Goal: Task Accomplishment & Management: Manage account settings

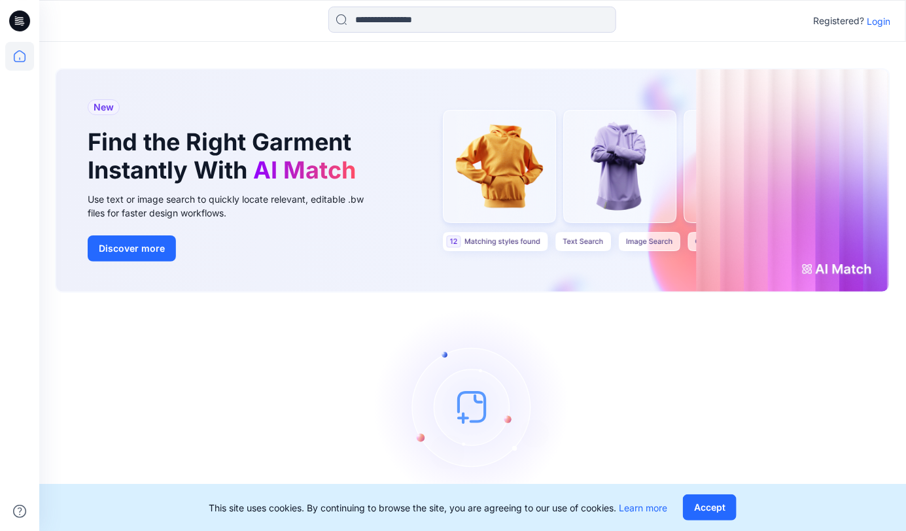
click at [879, 30] on div "Registered? Login" at bounding box center [472, 21] width 866 height 29
click at [881, 24] on p "Login" at bounding box center [878, 21] width 24 height 14
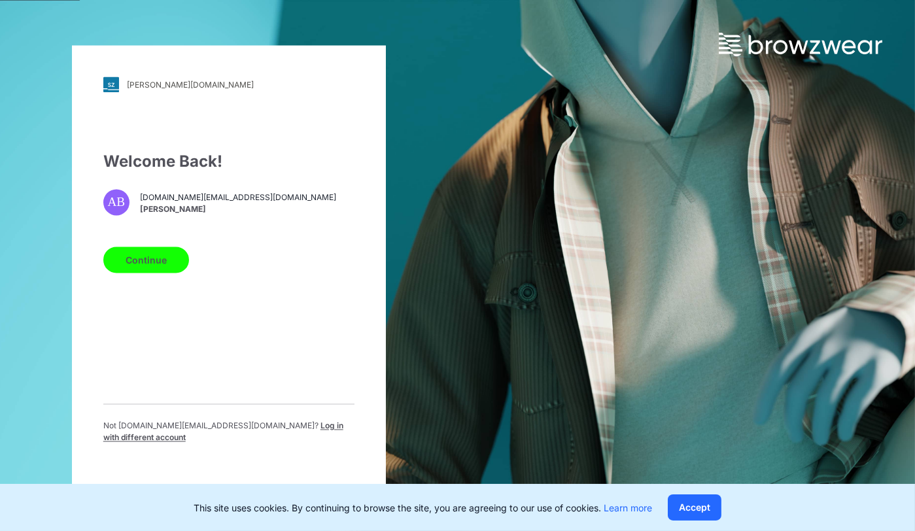
click at [159, 265] on button "Continue" at bounding box center [146, 260] width 86 height 26
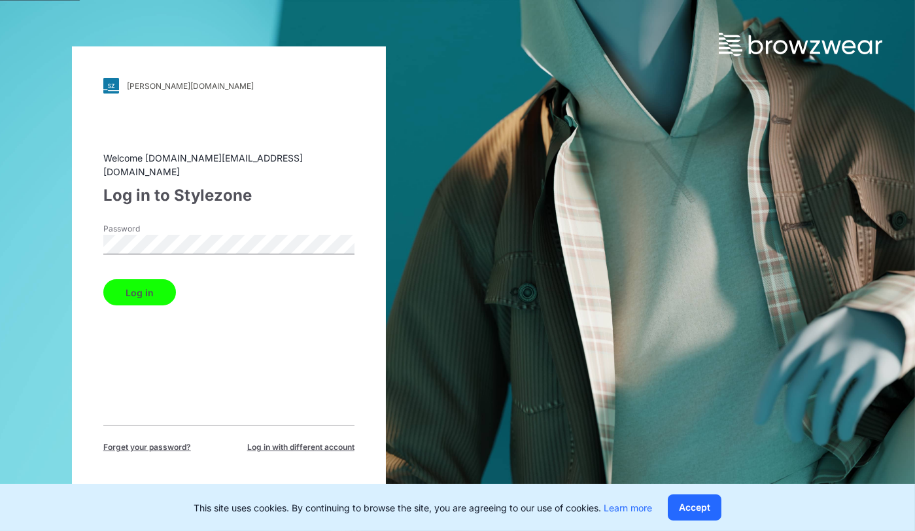
click at [103, 279] on button "Log in" at bounding box center [139, 292] width 73 height 26
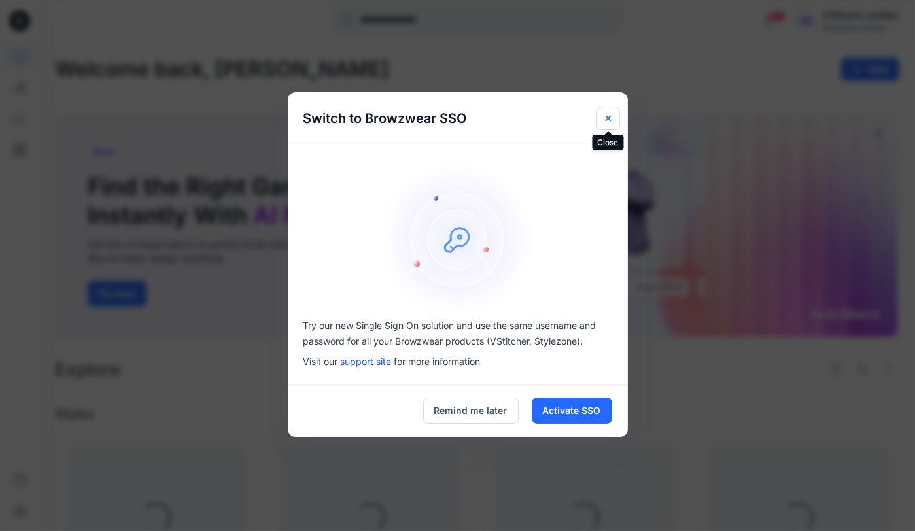
click at [611, 113] on icon "Close" at bounding box center [608, 118] width 10 height 10
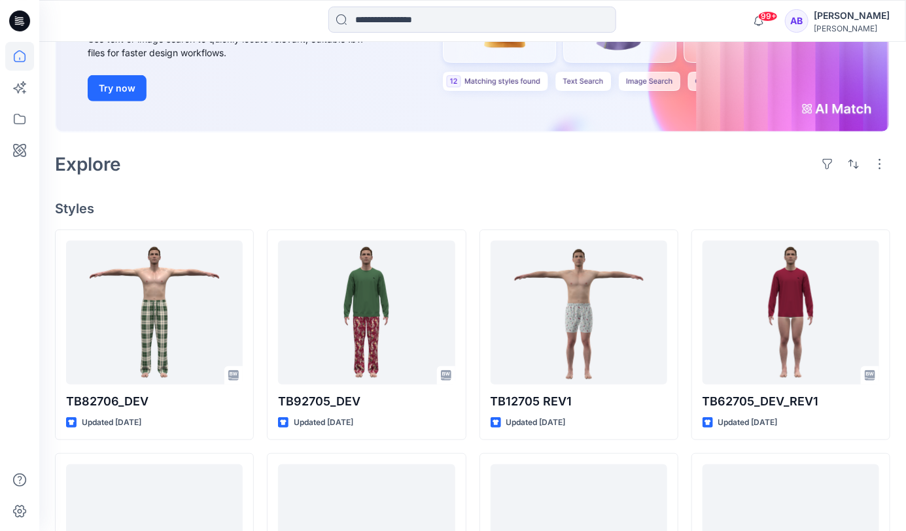
scroll to position [209, 0]
